Goal: Find contact information: Find contact information

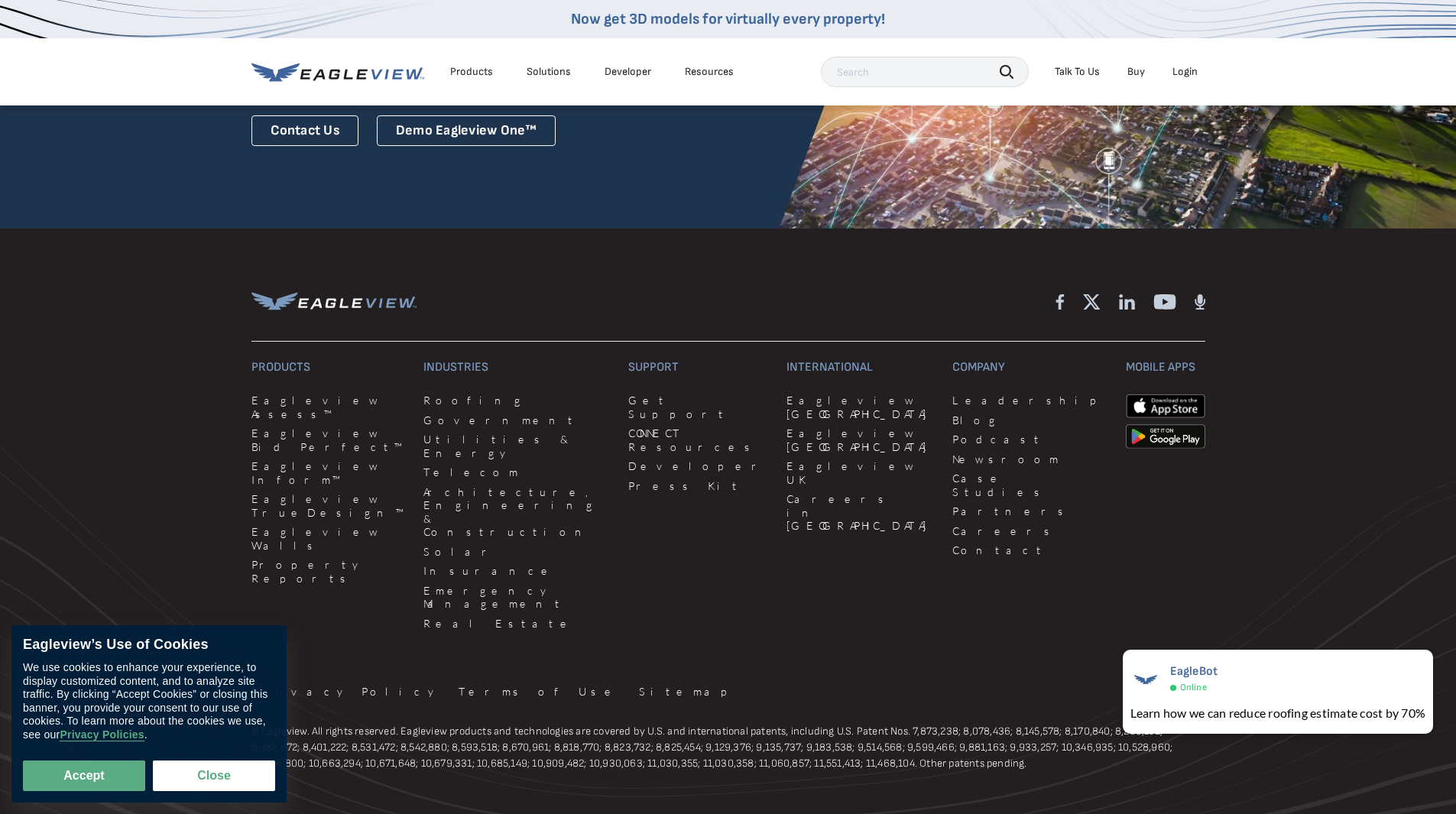
scroll to position [4096, 0]
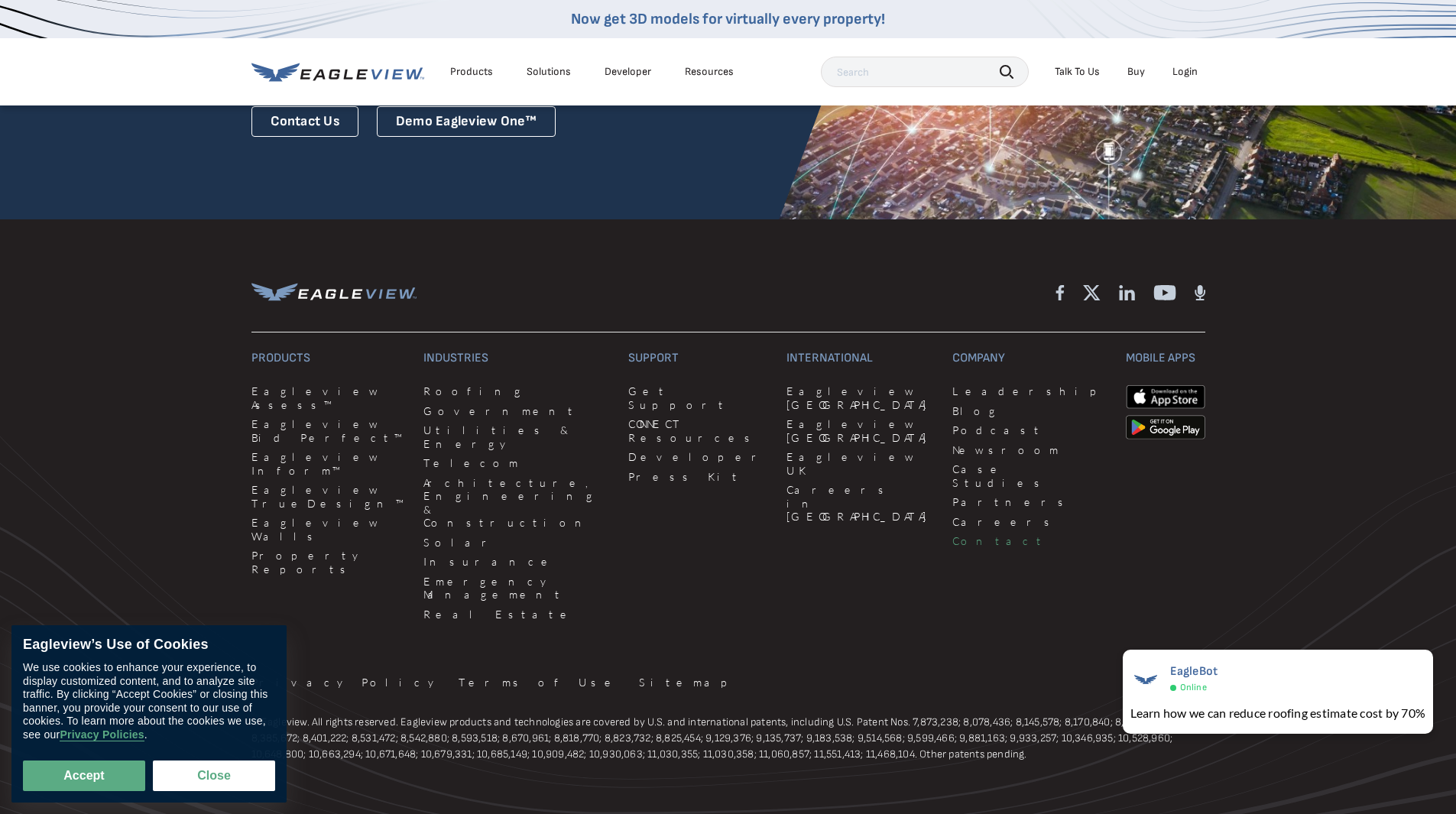
click at [952, 534] on link "Contact" at bounding box center [1029, 541] width 154 height 14
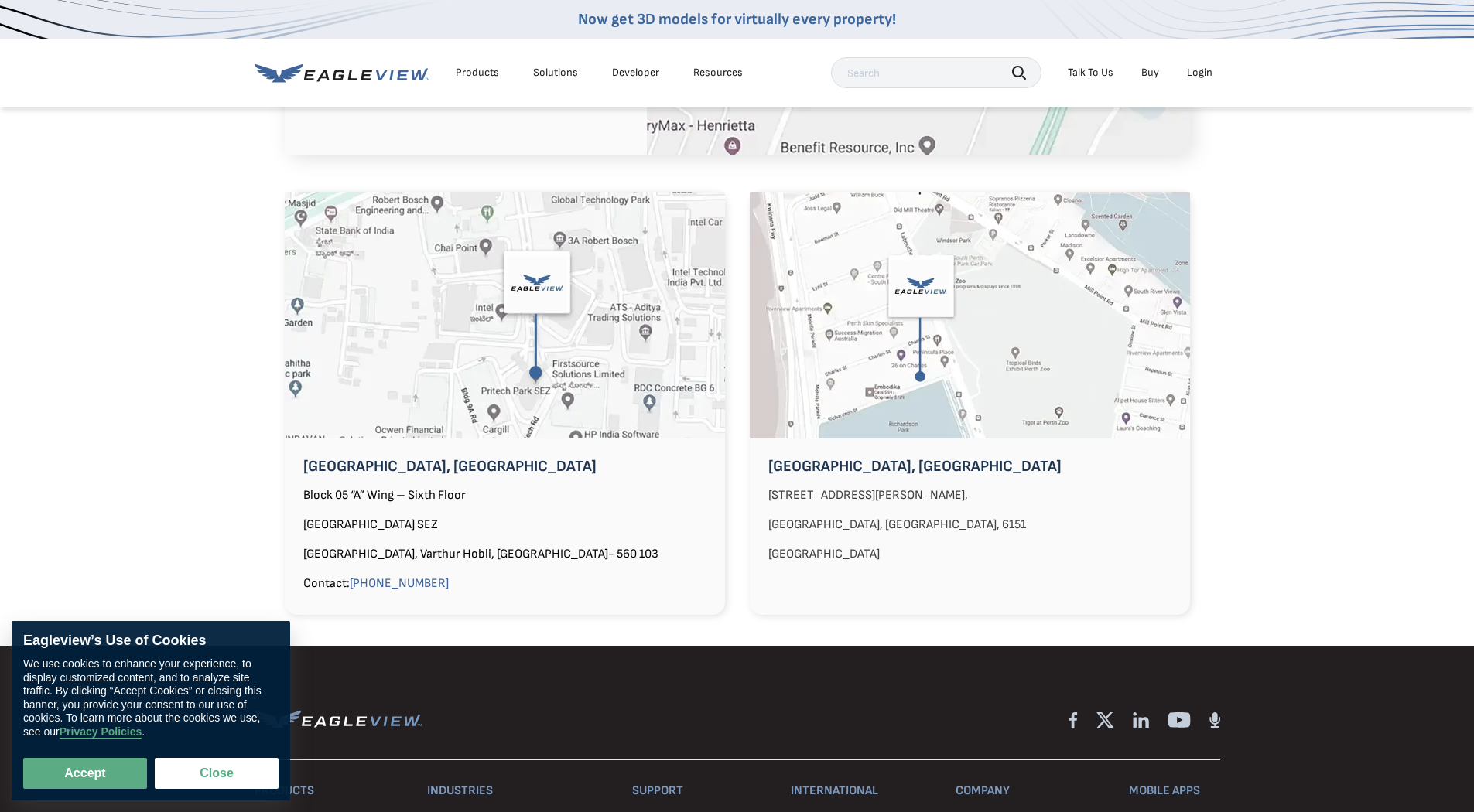
scroll to position [1470, 0]
